Goal: Submit feedback/report problem

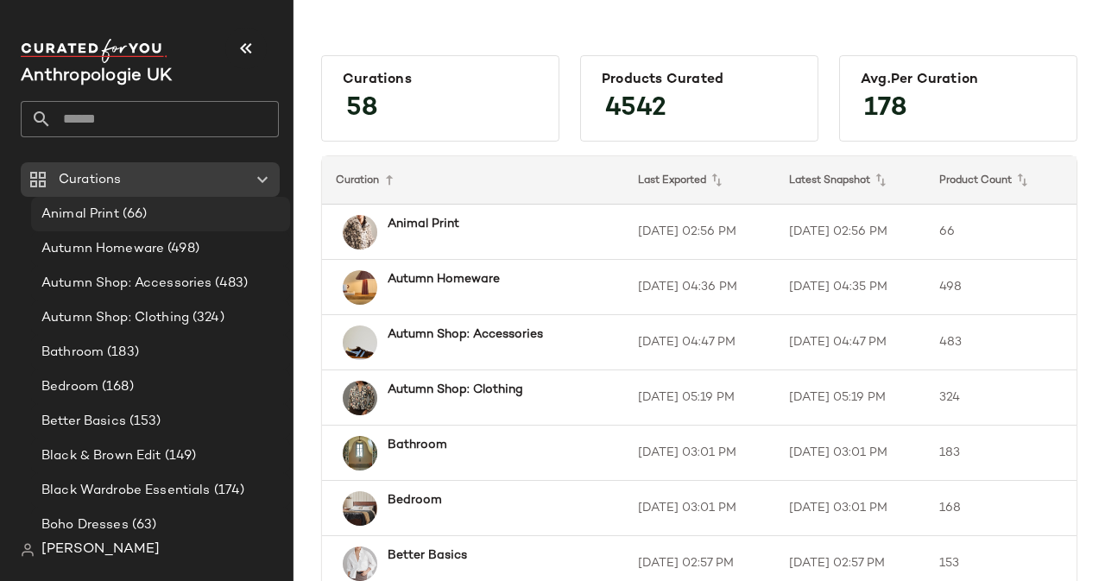
click at [162, 218] on div "Animal Print (66)" at bounding box center [159, 215] width 247 height 20
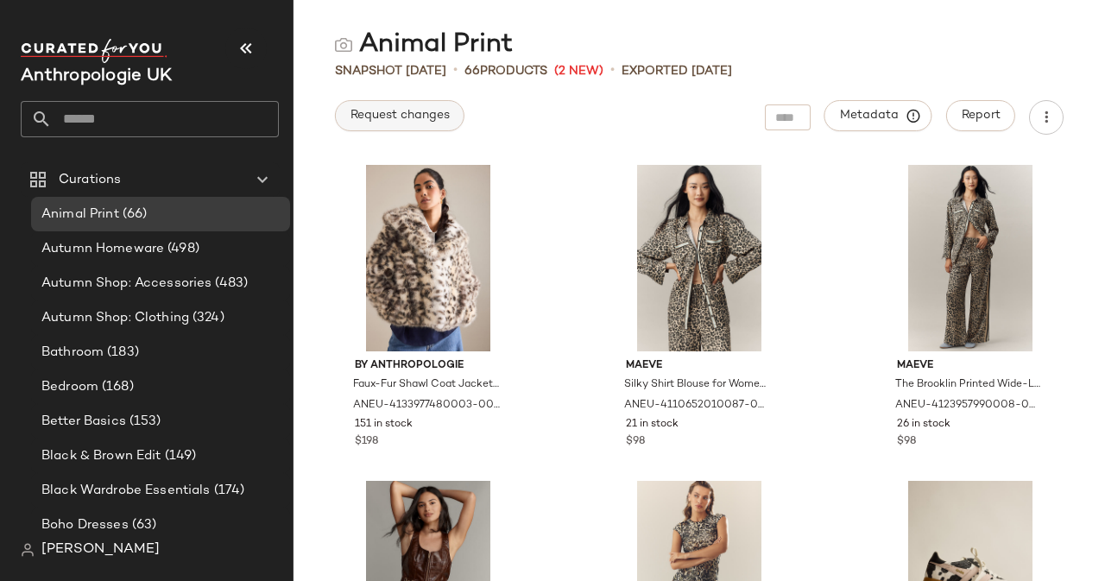
click at [363, 115] on span "Request changes" at bounding box center [400, 116] width 100 height 14
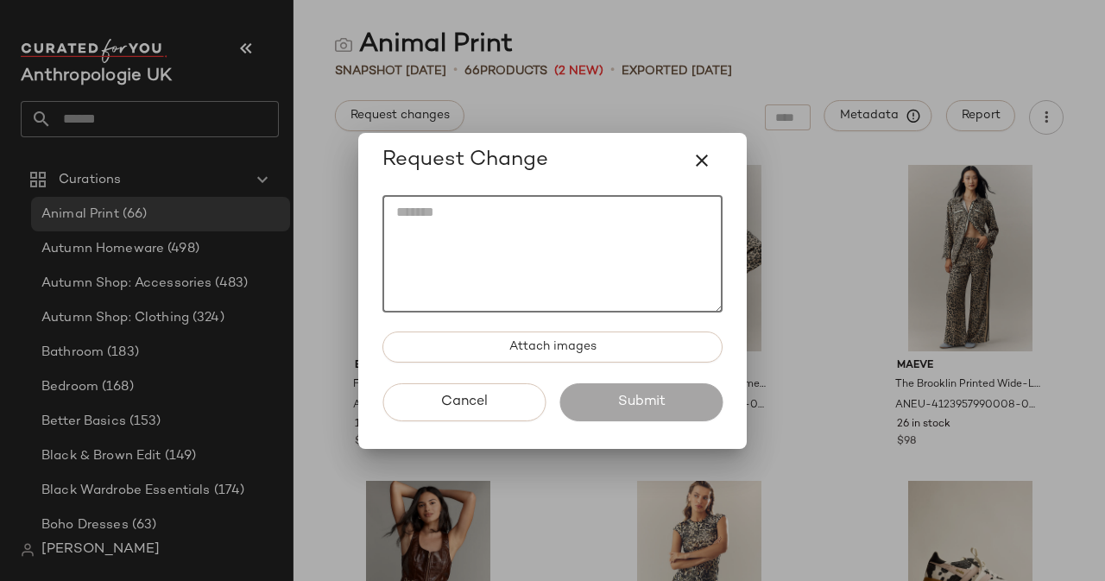
click at [459, 220] on textarea at bounding box center [552, 253] width 340 height 117
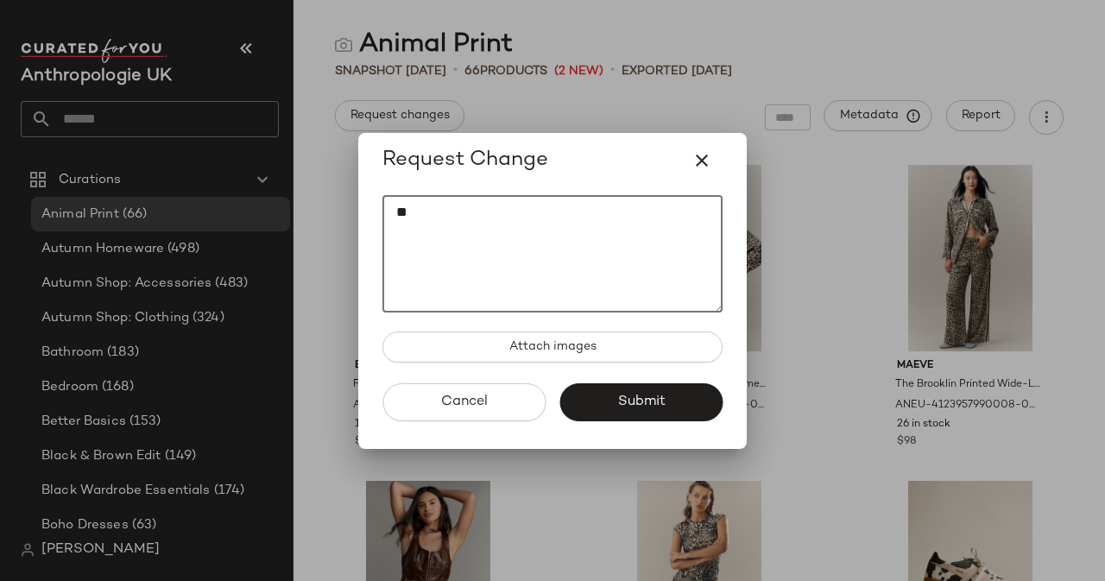
type textarea "*"
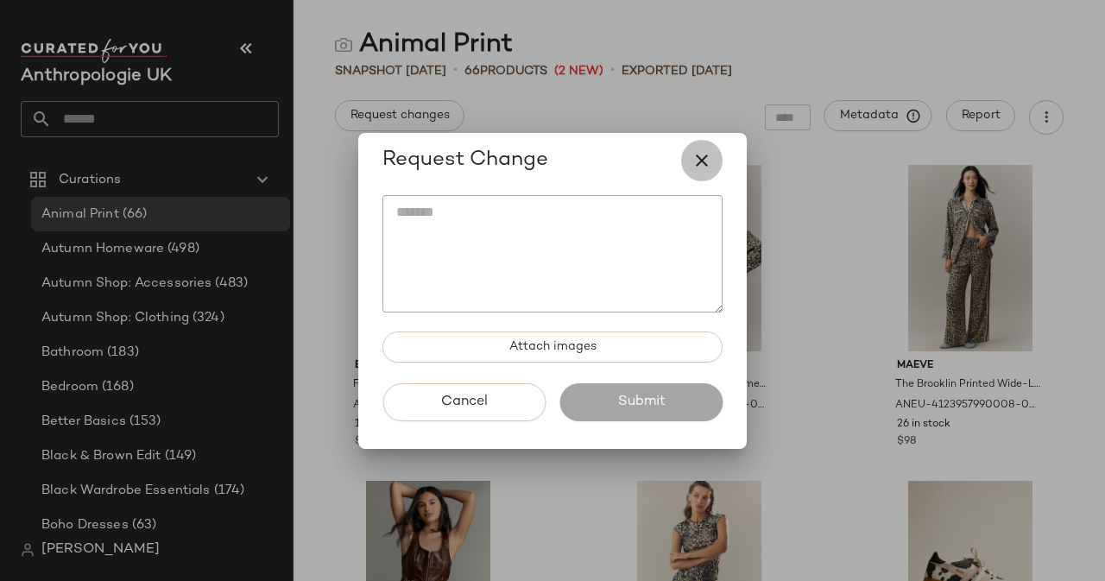
click at [700, 165] on icon "button" at bounding box center [702, 160] width 21 height 21
